Goal: Use online tool/utility: Utilize a website feature to perform a specific function

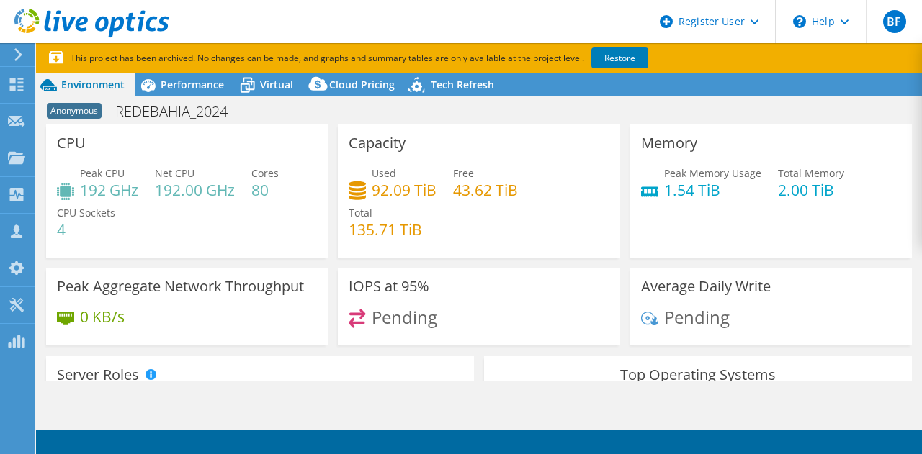
select select "SouthAmerica"
select select "BRL"
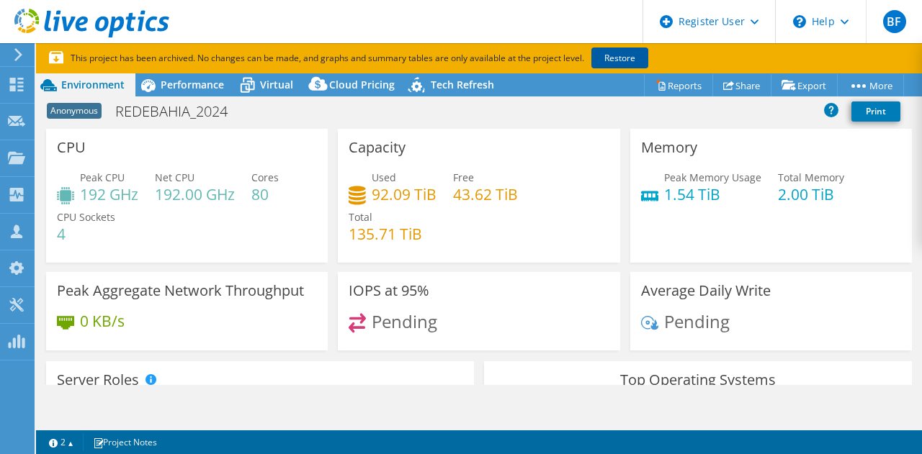
click at [616, 50] on link "Restore" at bounding box center [619, 58] width 57 height 21
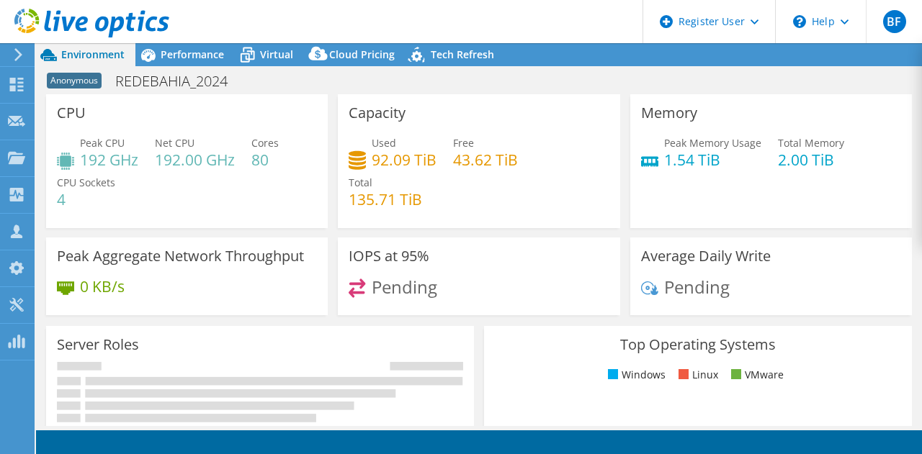
select select "SouthAmerica"
select select "USD"
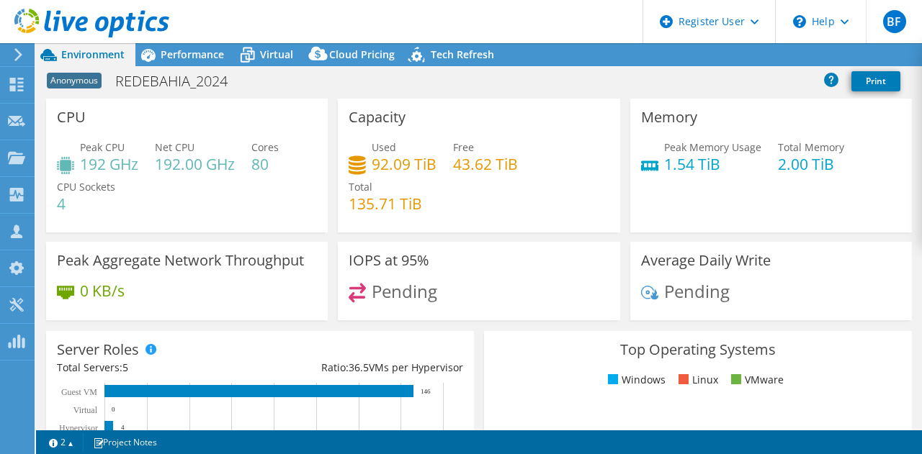
radio input "true"
radio input "false"
